Goal: Information Seeking & Learning: Check status

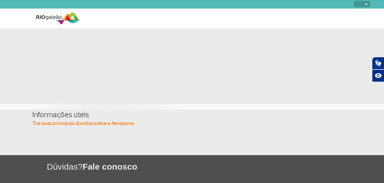
select select
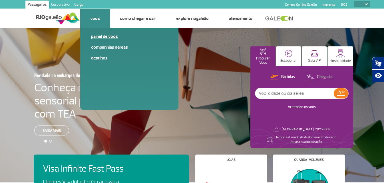
click at [100, 39] on link "Painel de voos" at bounding box center [129, 36] width 76 height 6
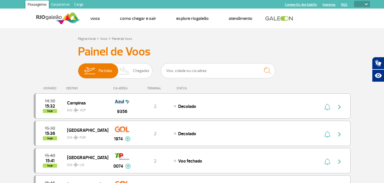
scroll to position [29, 0]
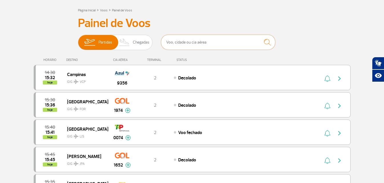
click at [187, 40] on input "text" at bounding box center [218, 42] width 114 height 15
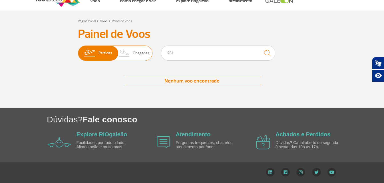
click at [106, 55] on span "Partidas" at bounding box center [105, 53] width 14 height 15
click at [78, 51] on input "Partidas Chegadas" at bounding box center [78, 51] width 0 height 0
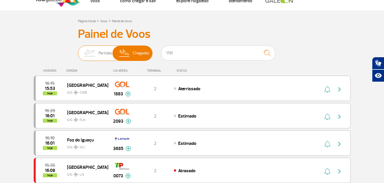
click at [108, 53] on span "Partidas" at bounding box center [105, 53] width 14 height 15
click at [78, 51] on input "Partidas Chegadas" at bounding box center [78, 51] width 0 height 0
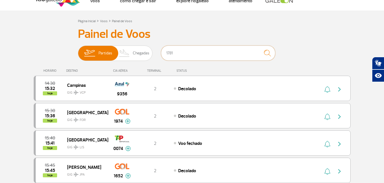
click at [183, 54] on input "1781" at bounding box center [218, 53] width 114 height 15
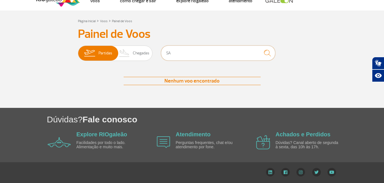
type input "S"
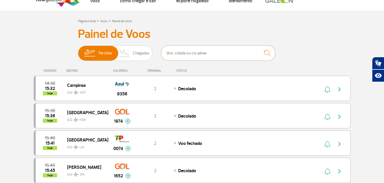
scroll to position [0, 0]
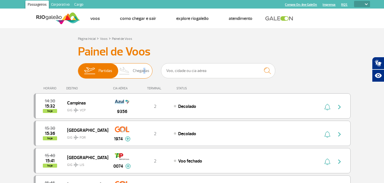
drag, startPoint x: 142, startPoint y: 78, endPoint x: 139, endPoint y: 74, distance: 5.1
click at [142, 78] on span "Chegadas" at bounding box center [141, 71] width 17 height 15
click at [139, 74] on span "Chegadas" at bounding box center [141, 71] width 17 height 15
click at [78, 68] on input "Partidas Chegadas" at bounding box center [78, 68] width 0 height 0
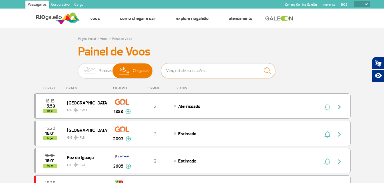
click at [197, 74] on input "text" at bounding box center [218, 70] width 114 height 15
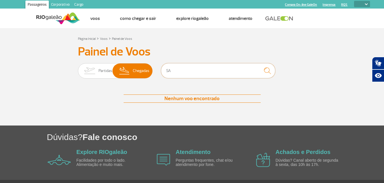
type input "S"
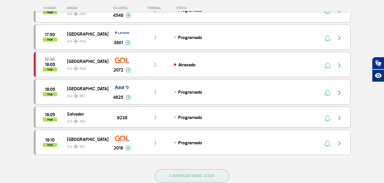
scroll to position [514, 0]
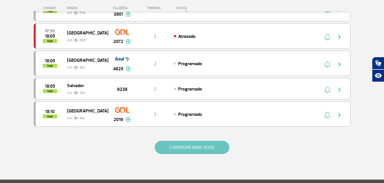
click at [196, 145] on button "CARREGAR MAIS VOOS" at bounding box center [192, 147] width 74 height 13
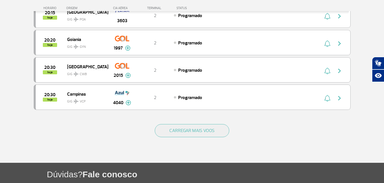
scroll to position [1084, 0]
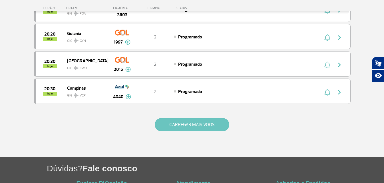
click at [199, 123] on button "CARREGAR MAIS VOOS" at bounding box center [192, 124] width 74 height 13
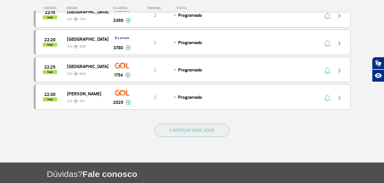
scroll to position [1681, 0]
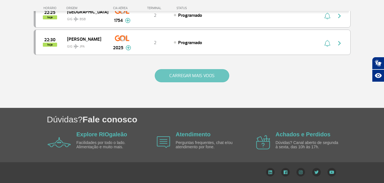
click at [160, 80] on button "CARREGAR MAIS VOOS" at bounding box center [192, 75] width 74 height 13
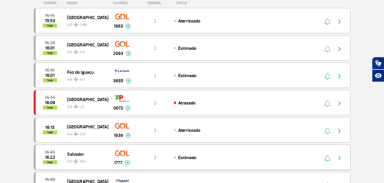
scroll to position [0, 0]
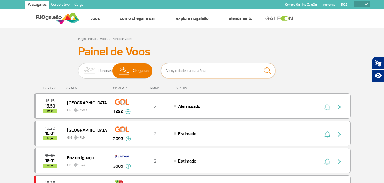
click at [200, 73] on input "text" at bounding box center [218, 70] width 114 height 15
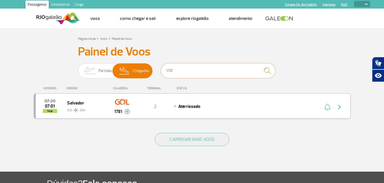
type input "1781"
click at [127, 112] on img at bounding box center [126, 111] width 5 height 5
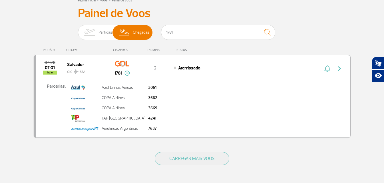
scroll to position [29, 0]
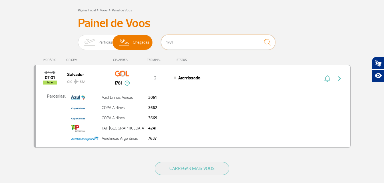
click at [196, 44] on input "1781" at bounding box center [218, 42] width 114 height 15
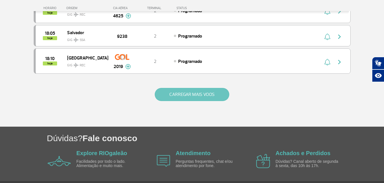
scroll to position [586, 0]
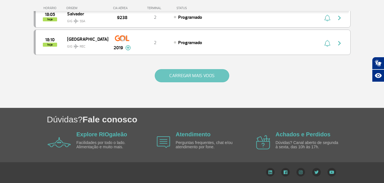
click at [194, 74] on button "CARREGAR MAIS VOOS" at bounding box center [192, 75] width 74 height 13
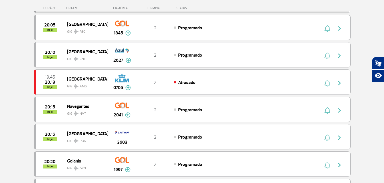
scroll to position [1042, 0]
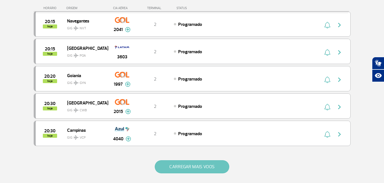
click at [195, 166] on button "CARREGAR MAIS VOOS" at bounding box center [192, 167] width 74 height 13
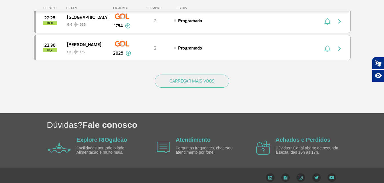
scroll to position [1681, 0]
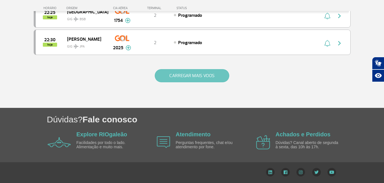
click at [198, 74] on button "CARREGAR MAIS VOOS" at bounding box center [192, 75] width 74 height 13
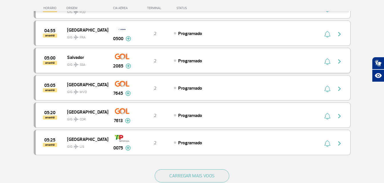
scroll to position [2138, 0]
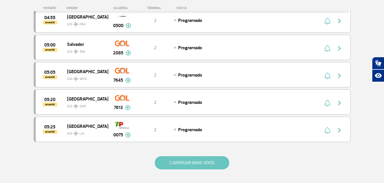
click at [192, 163] on button "CARREGAR MAIS VOOS" at bounding box center [192, 163] width 74 height 13
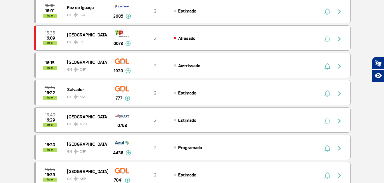
scroll to position [0, 0]
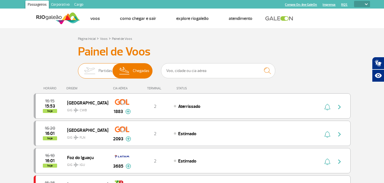
click at [101, 71] on span "Partidas" at bounding box center [105, 71] width 14 height 15
click at [78, 68] on input "Partidas Chegadas" at bounding box center [78, 68] width 0 height 0
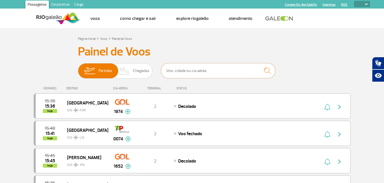
click at [170, 72] on input "text" at bounding box center [218, 70] width 114 height 15
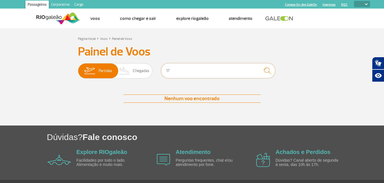
type input "1"
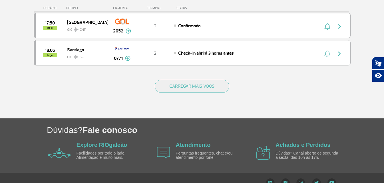
scroll to position [590, 0]
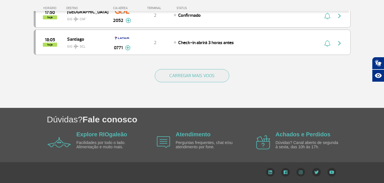
click at [185, 67] on div "CARREGAR MAIS VOOS" at bounding box center [192, 85] width 317 height 46
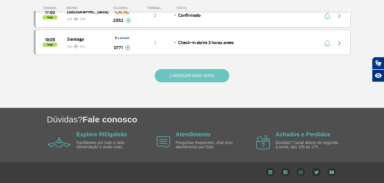
click at [185, 71] on button "CARREGAR MAIS VOOS" at bounding box center [192, 75] width 74 height 13
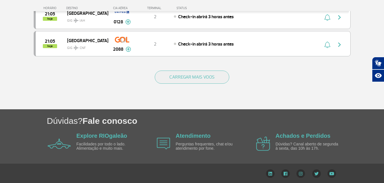
scroll to position [1137, 0]
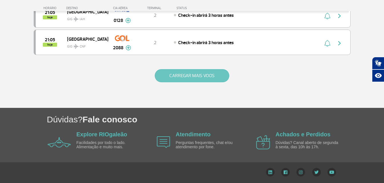
click at [171, 80] on button "CARREGAR MAIS VOOS" at bounding box center [192, 75] width 74 height 13
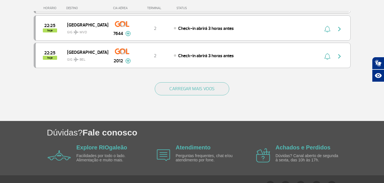
scroll to position [1680, 0]
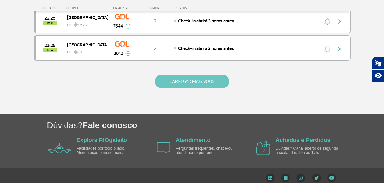
click at [192, 83] on button "CARREGAR MAIS VOOS" at bounding box center [192, 81] width 74 height 13
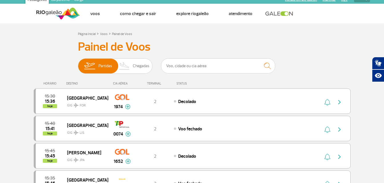
scroll to position [0, 0]
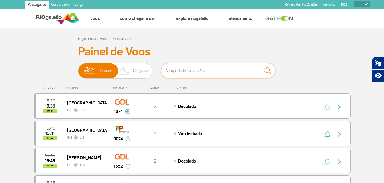
click at [179, 73] on input "text" at bounding box center [218, 70] width 114 height 15
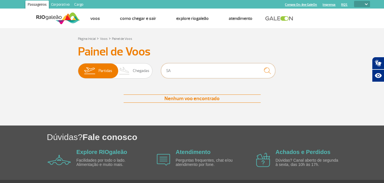
type input "S"
click at [143, 74] on span "Chegadas" at bounding box center [141, 71] width 17 height 15
click at [78, 68] on input "Partidas Chegadas" at bounding box center [78, 68] width 0 height 0
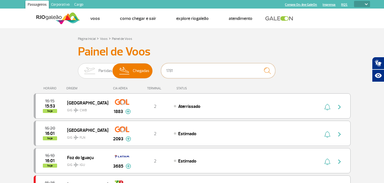
click at [203, 69] on input "1781" at bounding box center [218, 70] width 114 height 15
type input "1"
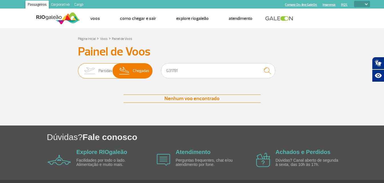
click at [107, 68] on span "Partidas" at bounding box center [105, 71] width 14 height 15
click at [78, 68] on input "Partidas Chegadas" at bounding box center [78, 68] width 0 height 0
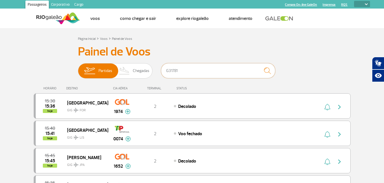
click at [193, 74] on input "G31781" at bounding box center [218, 70] width 114 height 15
type input "G"
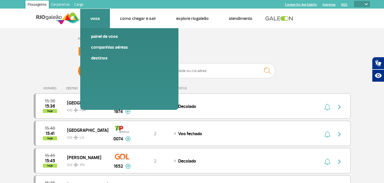
click at [99, 33] on div "Painel de voos Companhias Aéreas Destinos" at bounding box center [129, 69] width 98 height 82
click at [99, 36] on link "Painel de voos" at bounding box center [129, 36] width 76 height 6
click at [100, 37] on link "Painel de voos" at bounding box center [129, 36] width 76 height 6
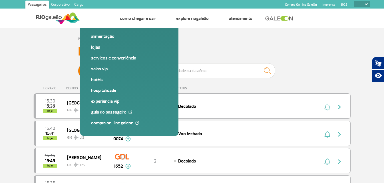
scroll to position [29, 0]
